Goal: Task Accomplishment & Management: Use online tool/utility

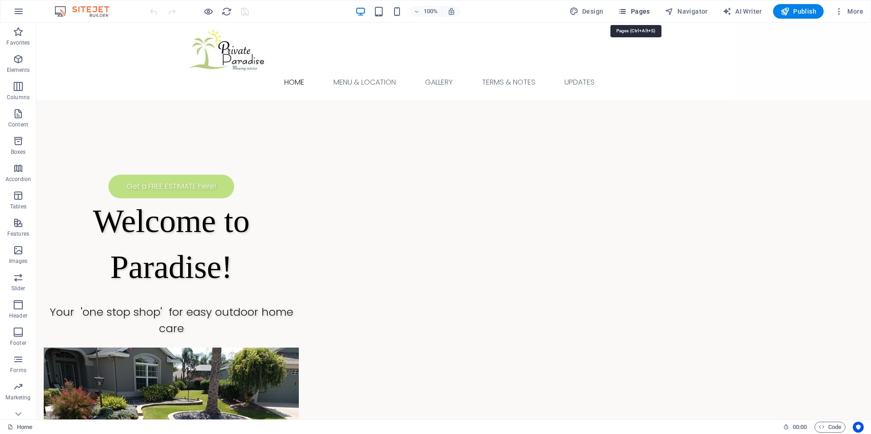
click at [633, 12] on span "Pages" at bounding box center [633, 11] width 32 height 9
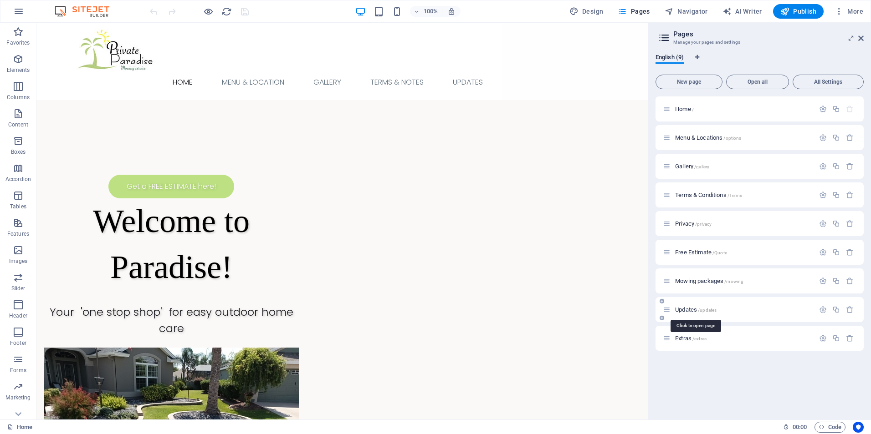
click at [706, 310] on span "/updates" at bounding box center [707, 310] width 19 height 5
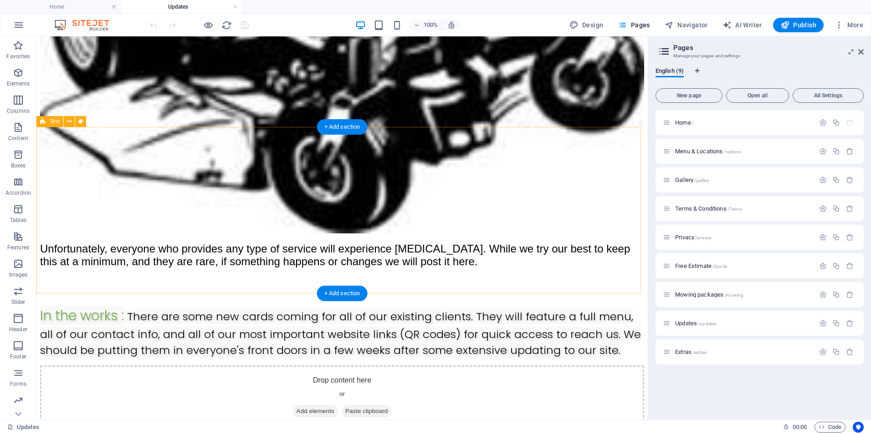
scroll to position [379, 0]
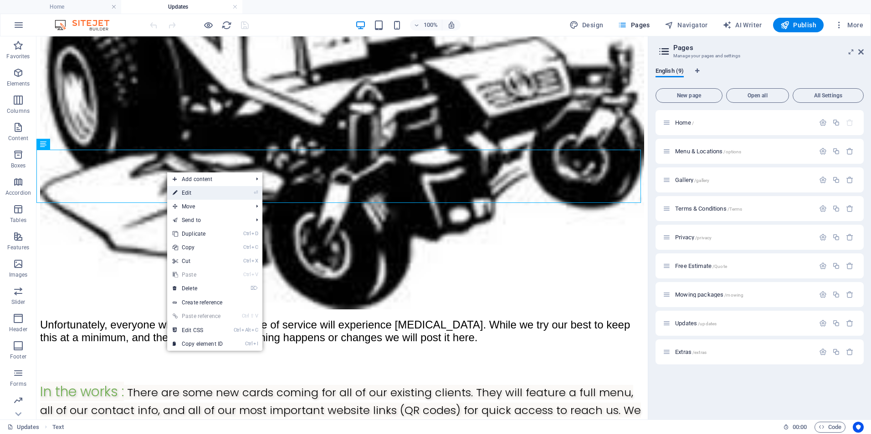
click at [214, 194] on link "⏎ Edit" at bounding box center [197, 193] width 61 height 14
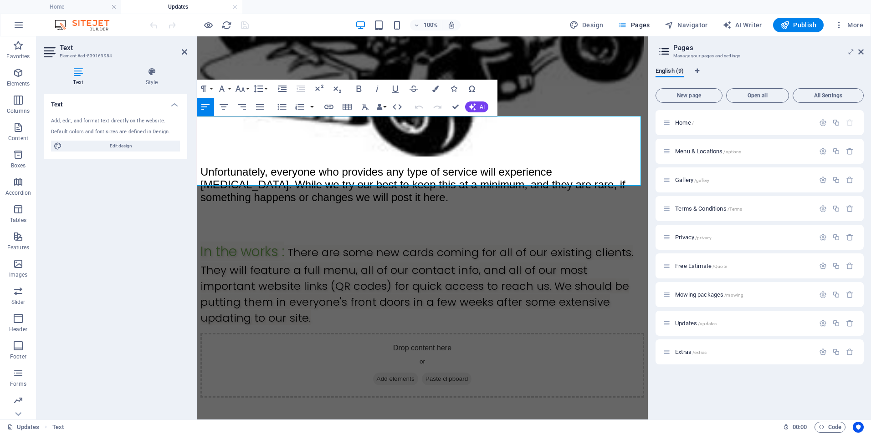
click at [638, 241] on p "In the works : There are some new cards coming for all of our existing clients.…" at bounding box center [421, 283] width 443 height 85
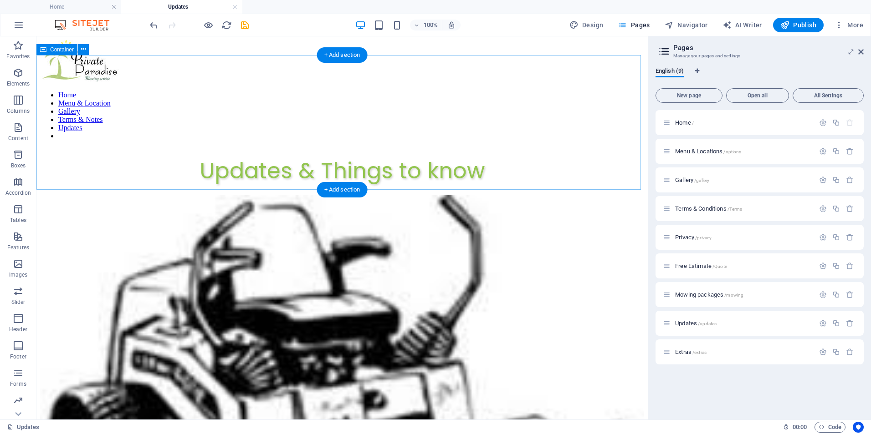
scroll to position [76, 0]
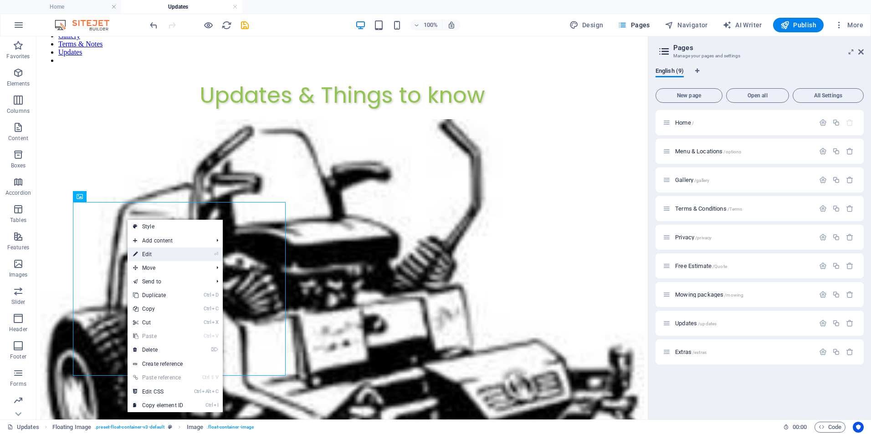
click at [153, 254] on link "⏎ Edit" at bounding box center [157, 255] width 61 height 14
select select "%"
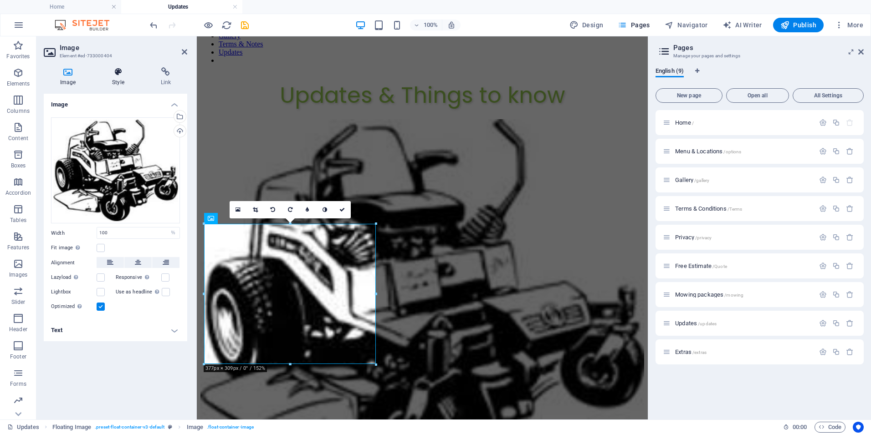
click at [128, 75] on icon at bounding box center [118, 71] width 45 height 9
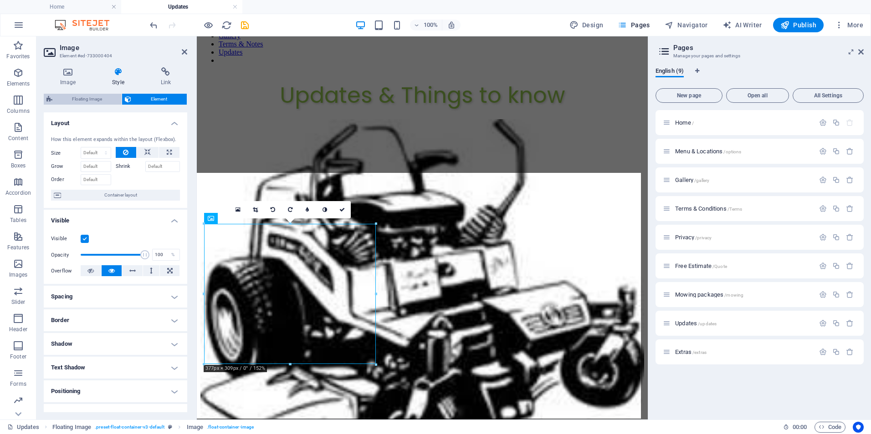
click at [99, 98] on span "Floating Image" at bounding box center [87, 99] width 64 height 11
select select "%"
select select "rem"
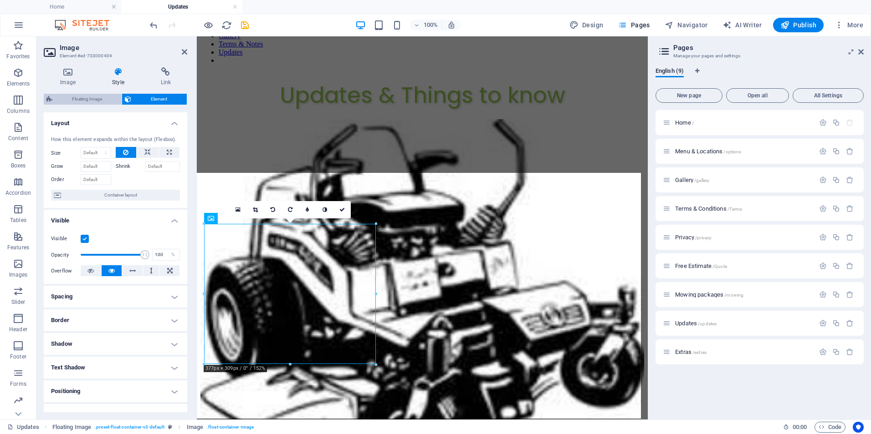
select select "rem"
select select "preset-float-container-v3-default"
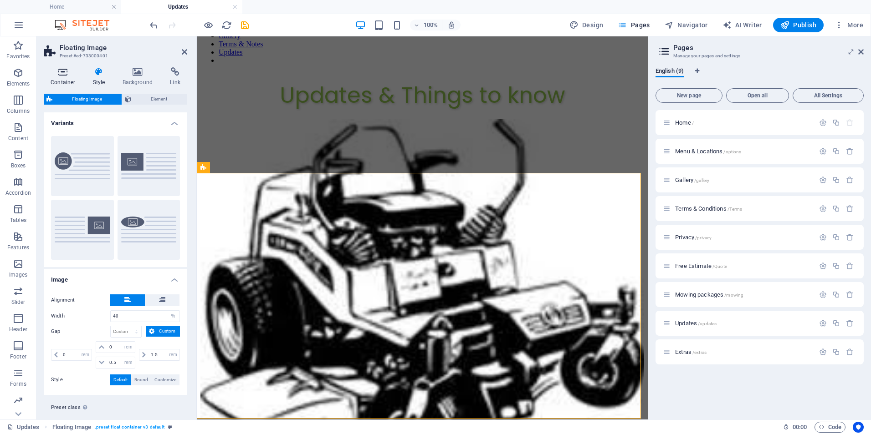
click at [59, 73] on icon at bounding box center [63, 71] width 39 height 9
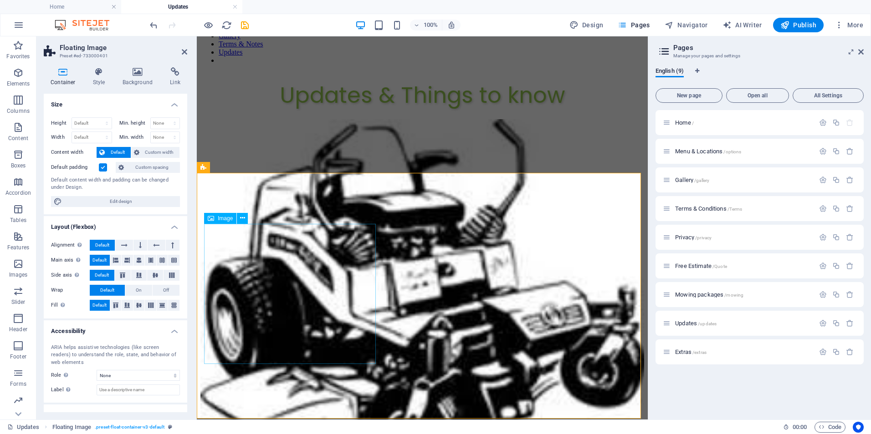
click at [230, 246] on figure at bounding box center [421, 301] width 443 height 365
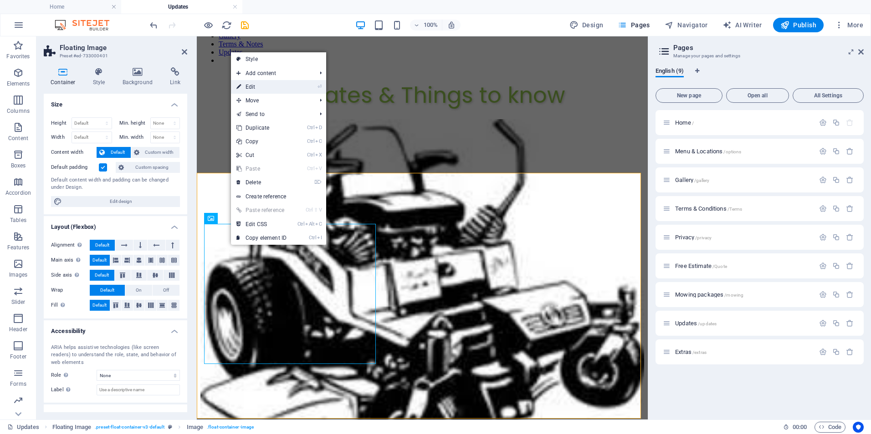
click at [255, 89] on link "⏎ Edit" at bounding box center [261, 87] width 61 height 14
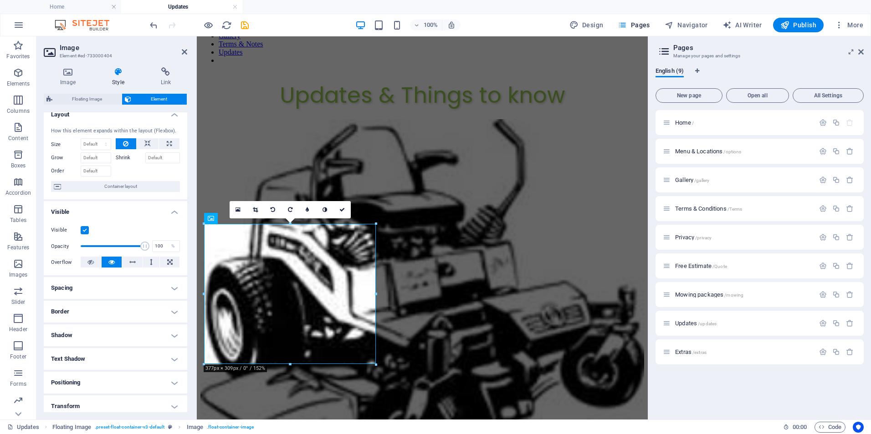
scroll to position [0, 0]
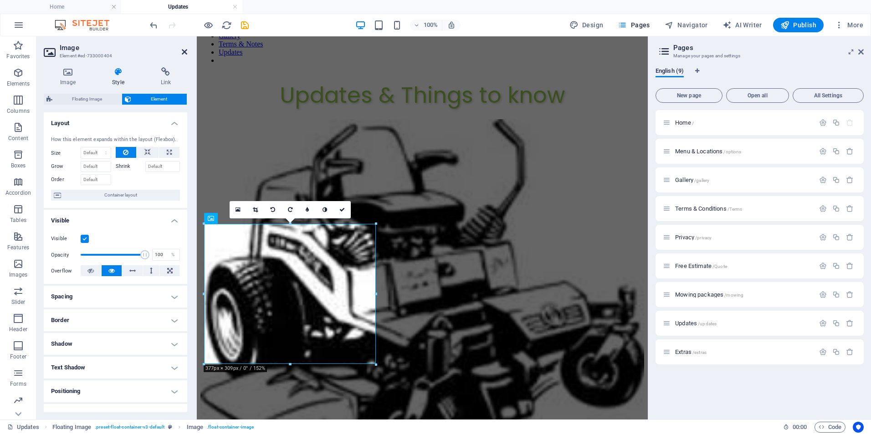
click at [183, 52] on icon at bounding box center [184, 51] width 5 height 7
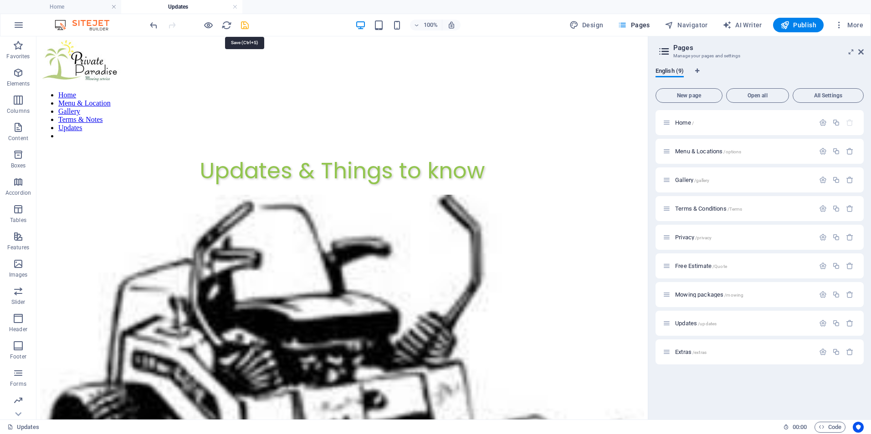
click at [241, 25] on icon "save" at bounding box center [244, 25] width 10 height 10
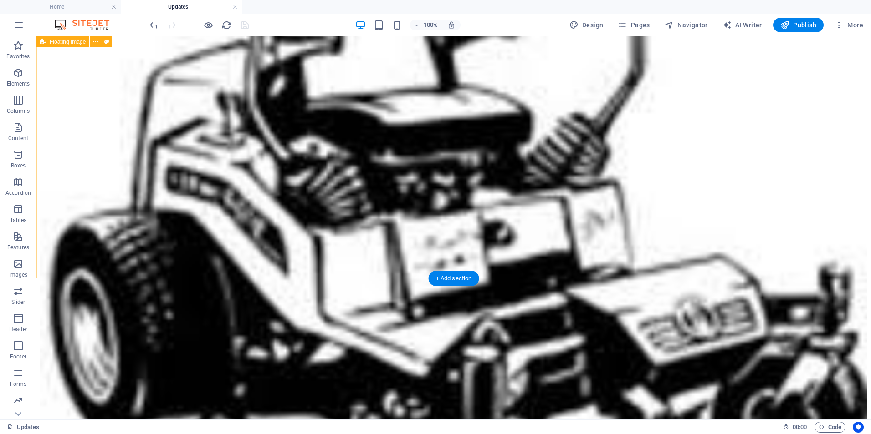
scroll to position [228, 0]
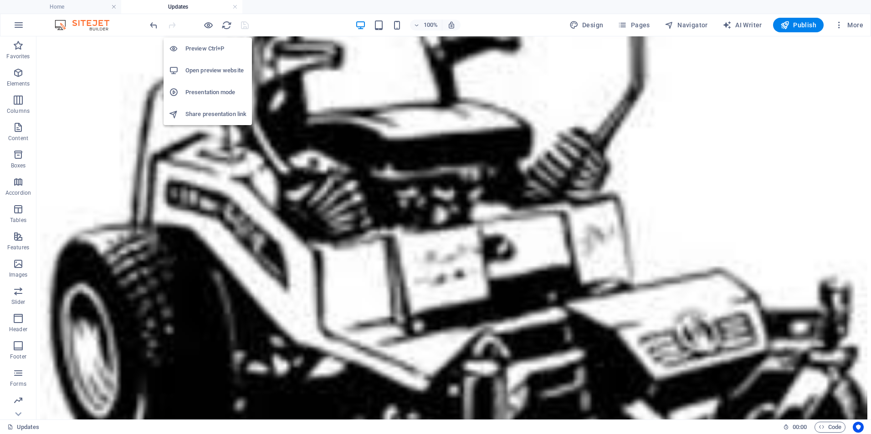
click at [210, 68] on h6 "Open preview website" at bounding box center [215, 70] width 61 height 11
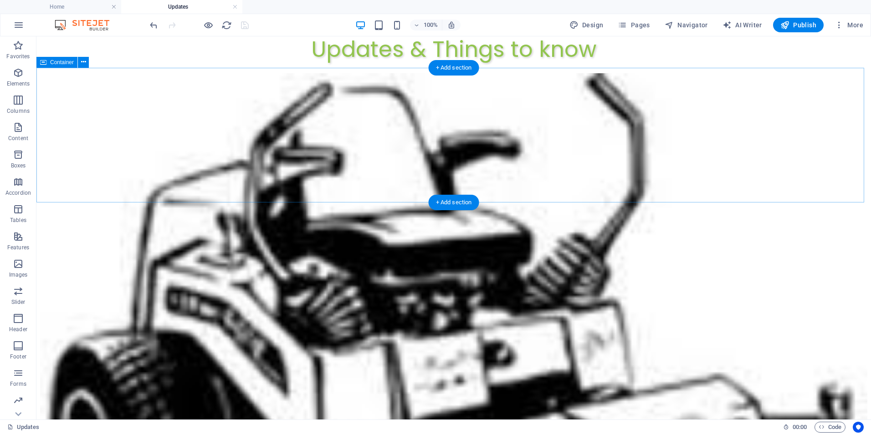
scroll to position [0, 0]
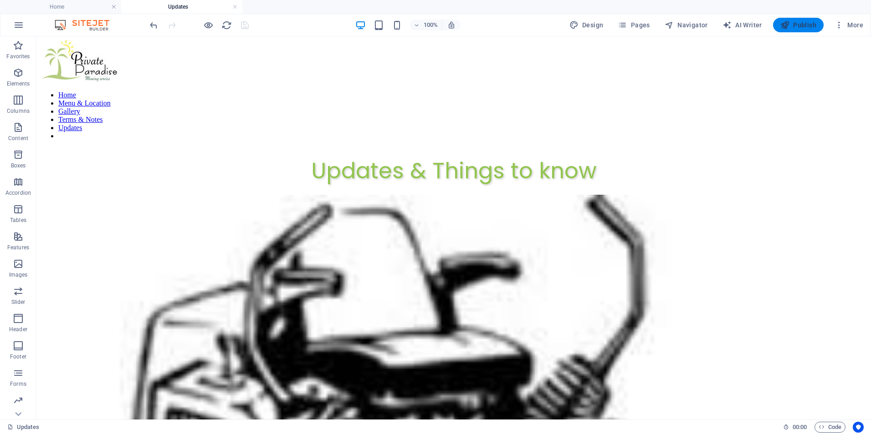
click at [792, 23] on span "Publish" at bounding box center [798, 24] width 36 height 9
